Goal: Navigation & Orientation: Find specific page/section

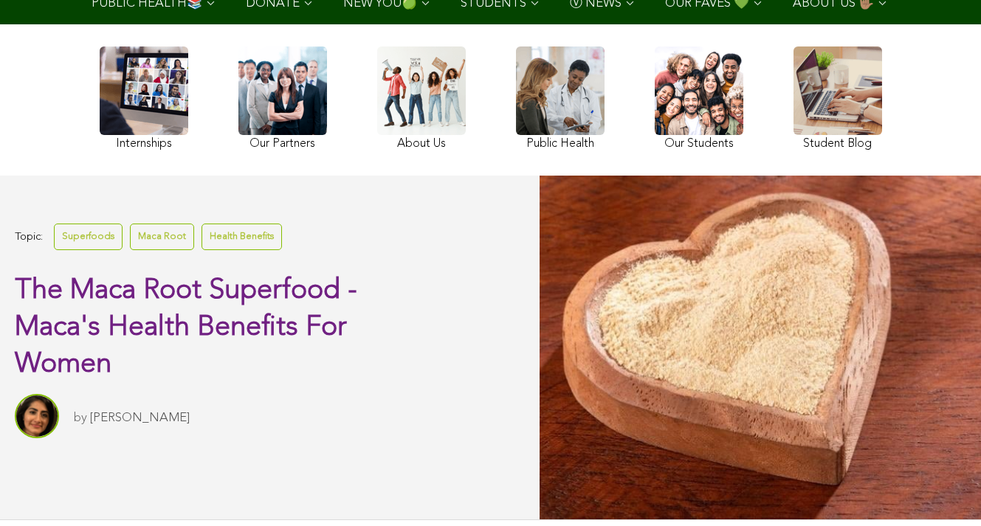
scroll to position [120, 0]
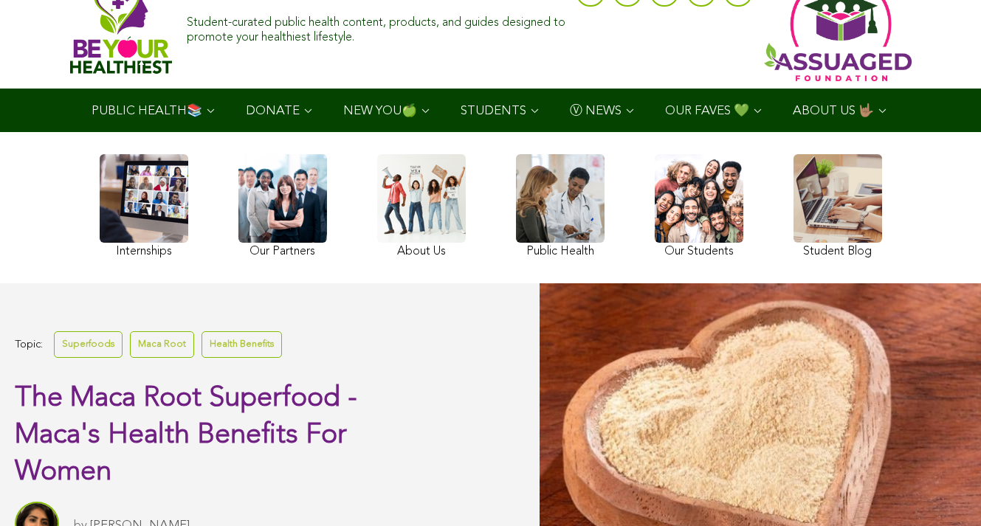
click at [655, 244] on link at bounding box center [699, 208] width 89 height 108
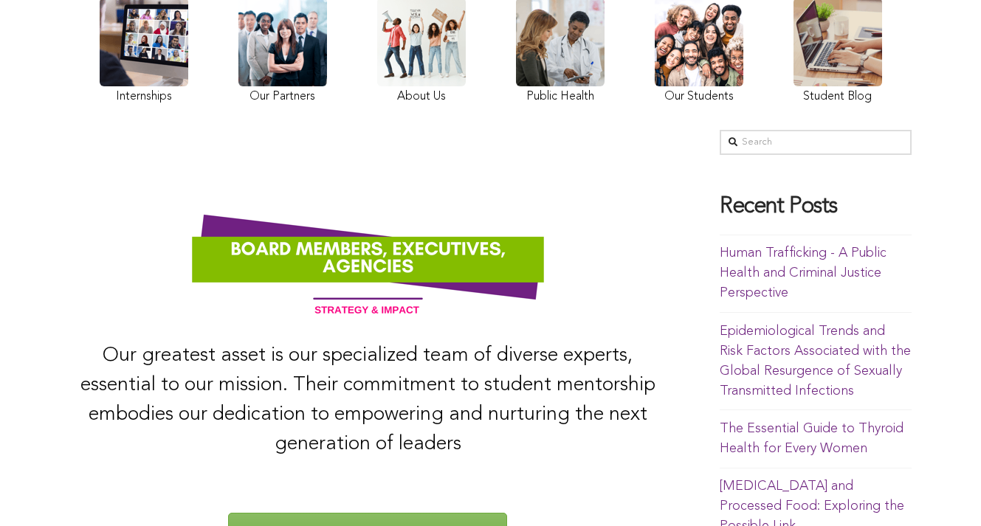
scroll to position [179, 0]
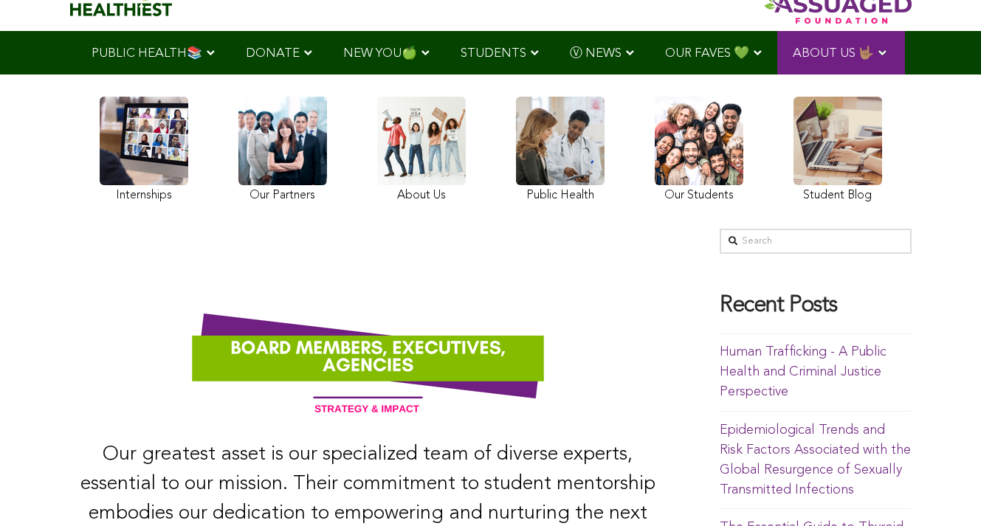
click at [794, 174] on link at bounding box center [838, 152] width 89 height 110
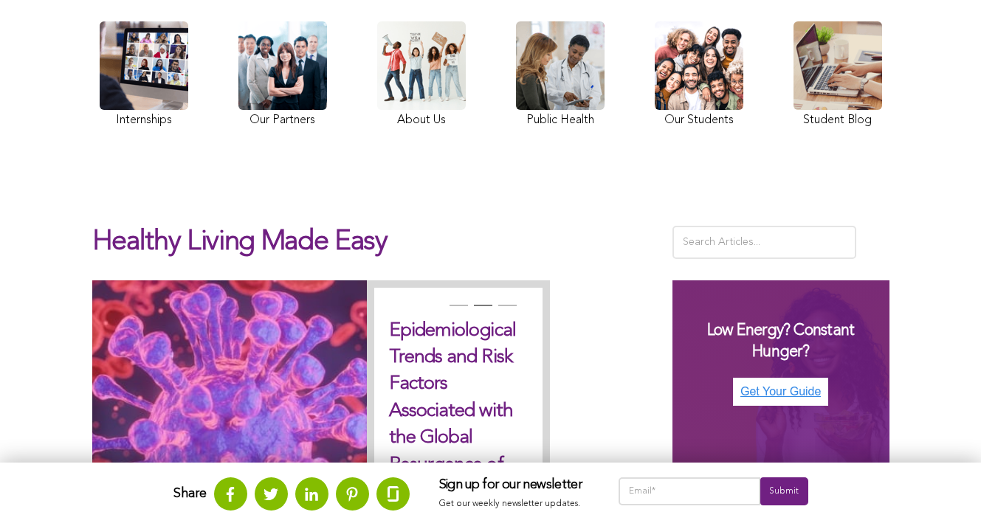
scroll to position [123, 0]
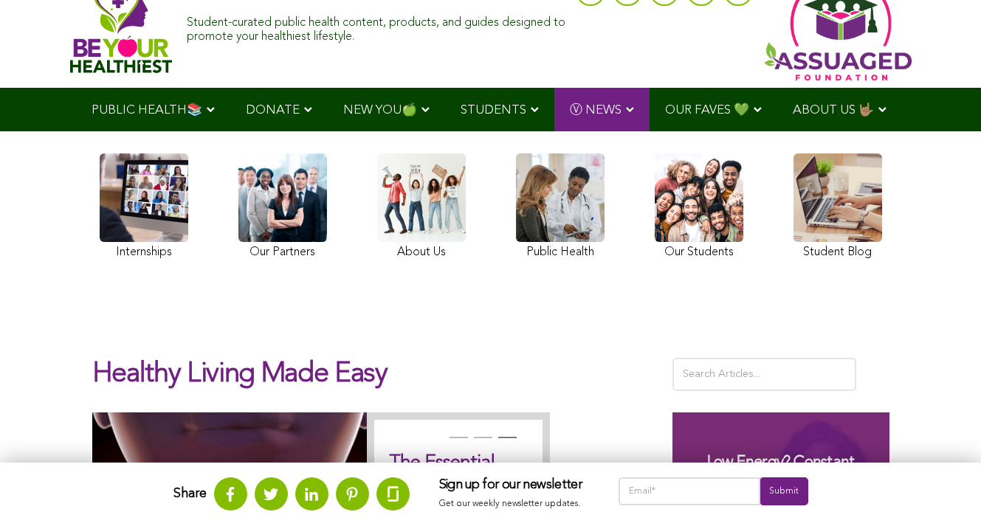
click at [794, 211] on link at bounding box center [838, 209] width 89 height 110
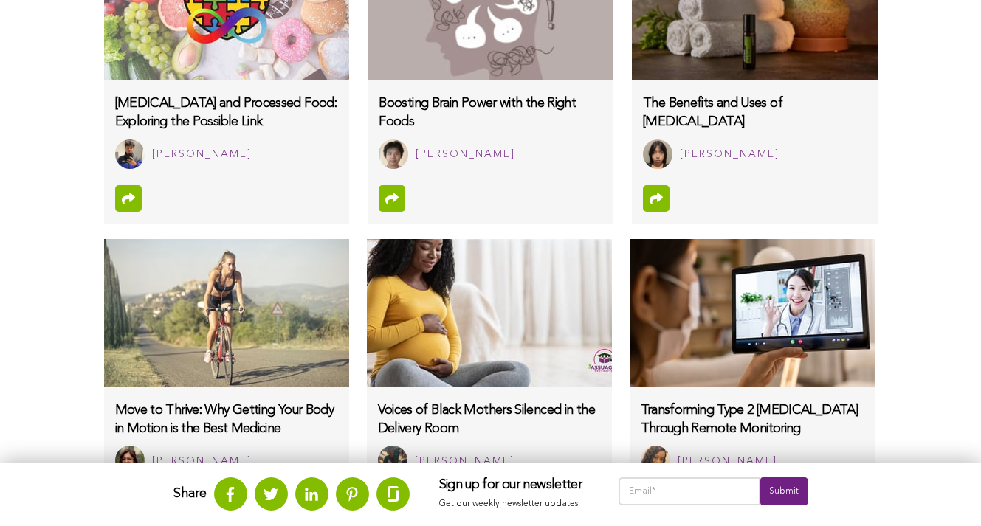
scroll to position [1489, 0]
